Goal: Consume media (video, audio): Watch videos, listen to music or podcasts

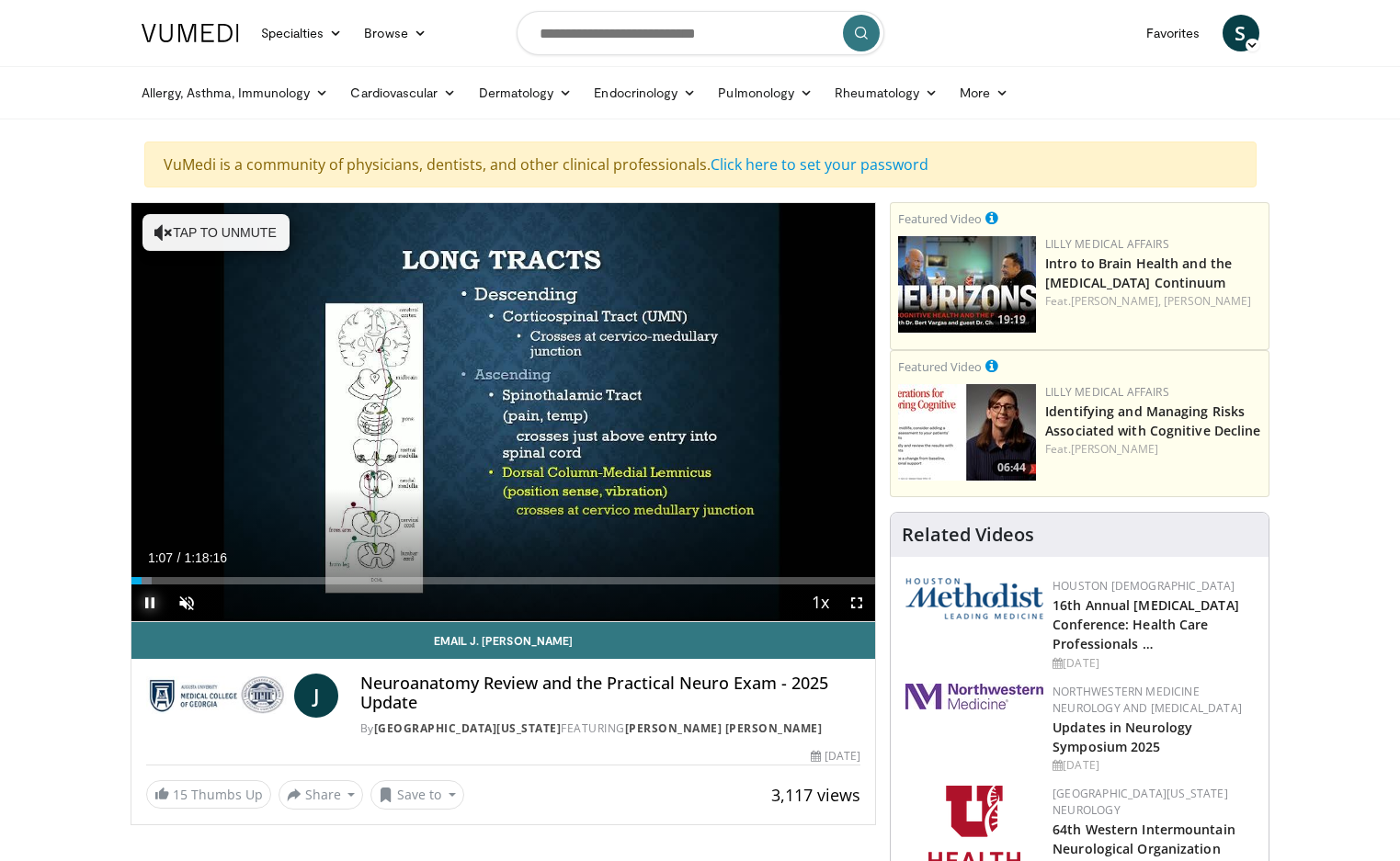
click at [151, 601] on span "Video Player" at bounding box center [150, 603] width 37 height 37
click at [135, 582] on div "Progress Bar" at bounding box center [136, 581] width 2 height 8
click at [183, 607] on span "Video Player" at bounding box center [187, 603] width 37 height 37
click at [148, 602] on span "Video Player" at bounding box center [150, 603] width 37 height 37
click at [150, 602] on span "Video Player" at bounding box center [150, 603] width 37 height 37
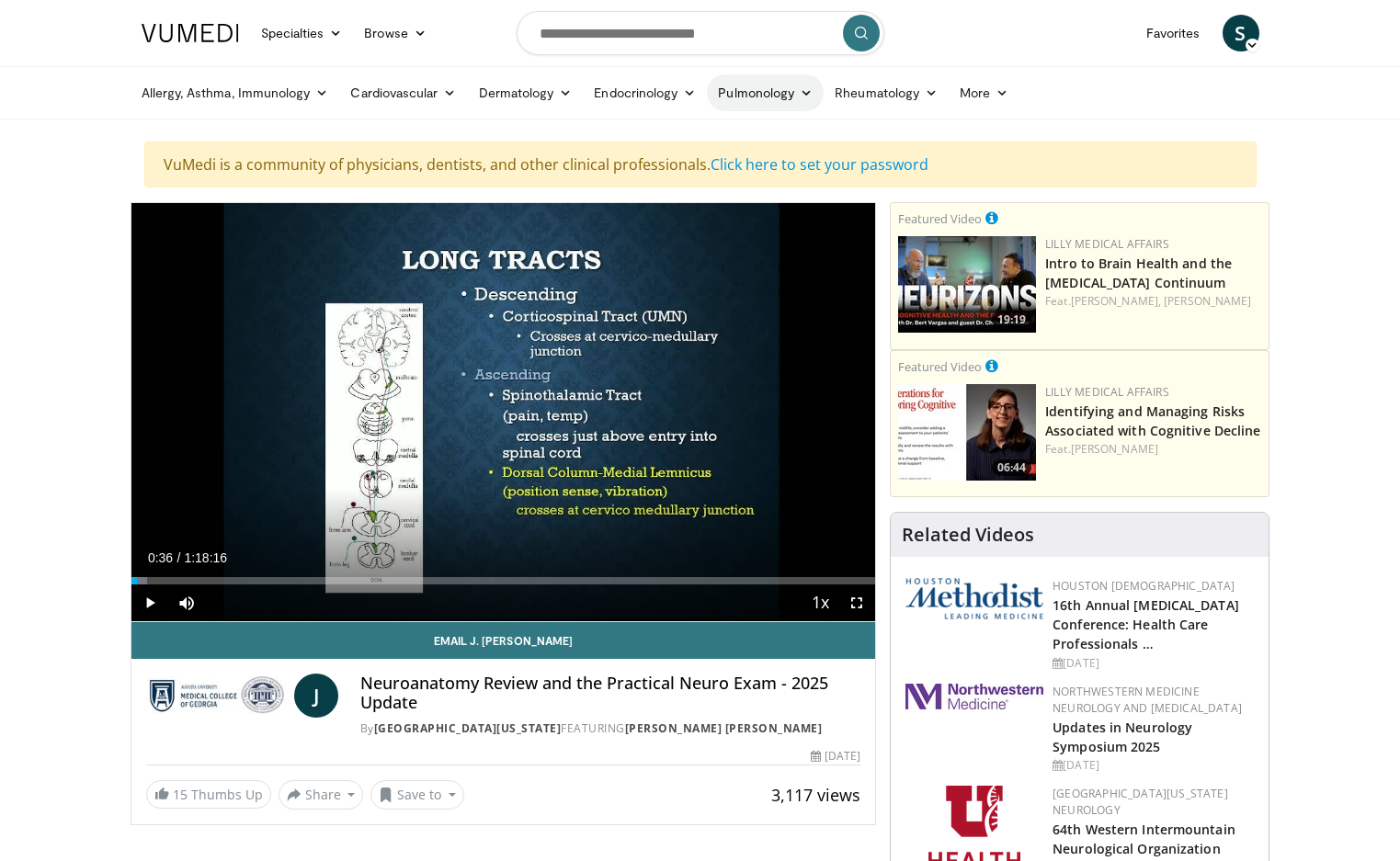
click at [791, 93] on link "Pulmonology" at bounding box center [765, 93] width 116 height 37
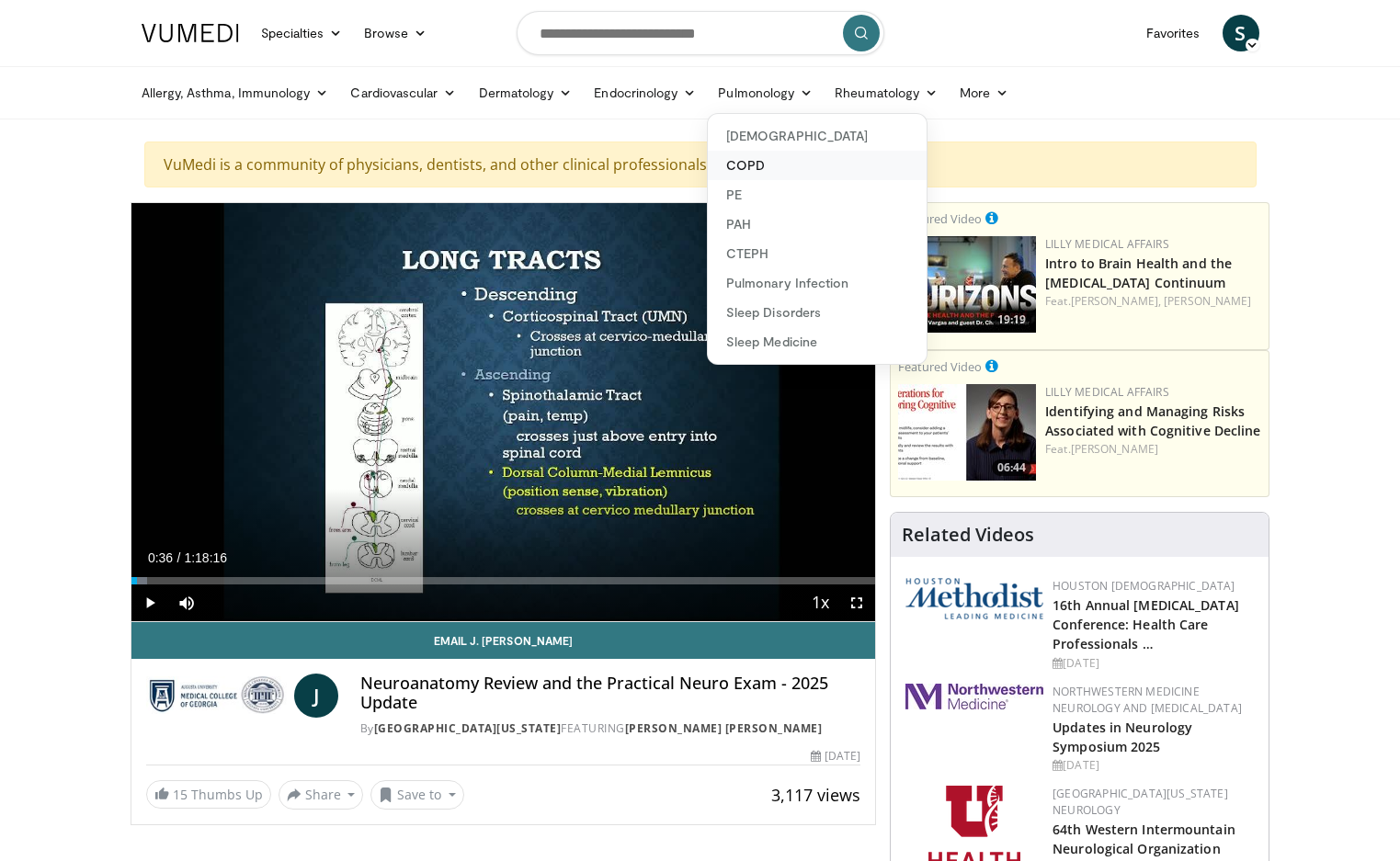
click at [745, 161] on link "COPD" at bounding box center [817, 165] width 219 height 29
